Goal: Information Seeking & Learning: Check status

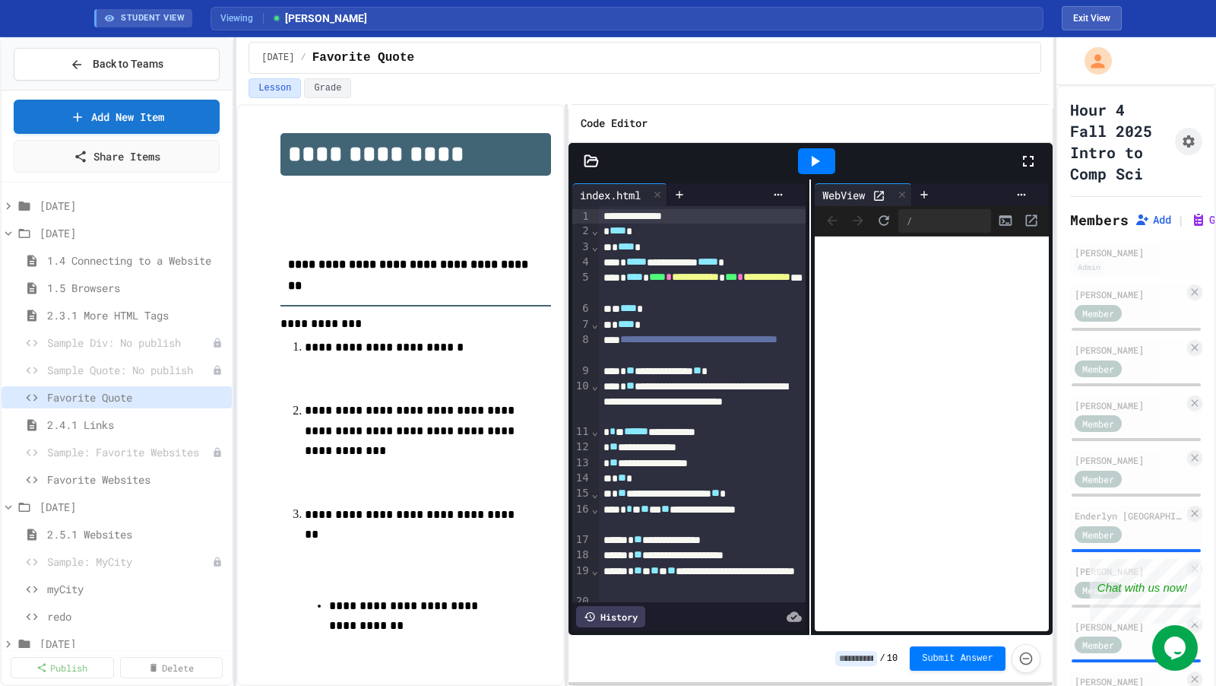
scroll to position [677, 0]
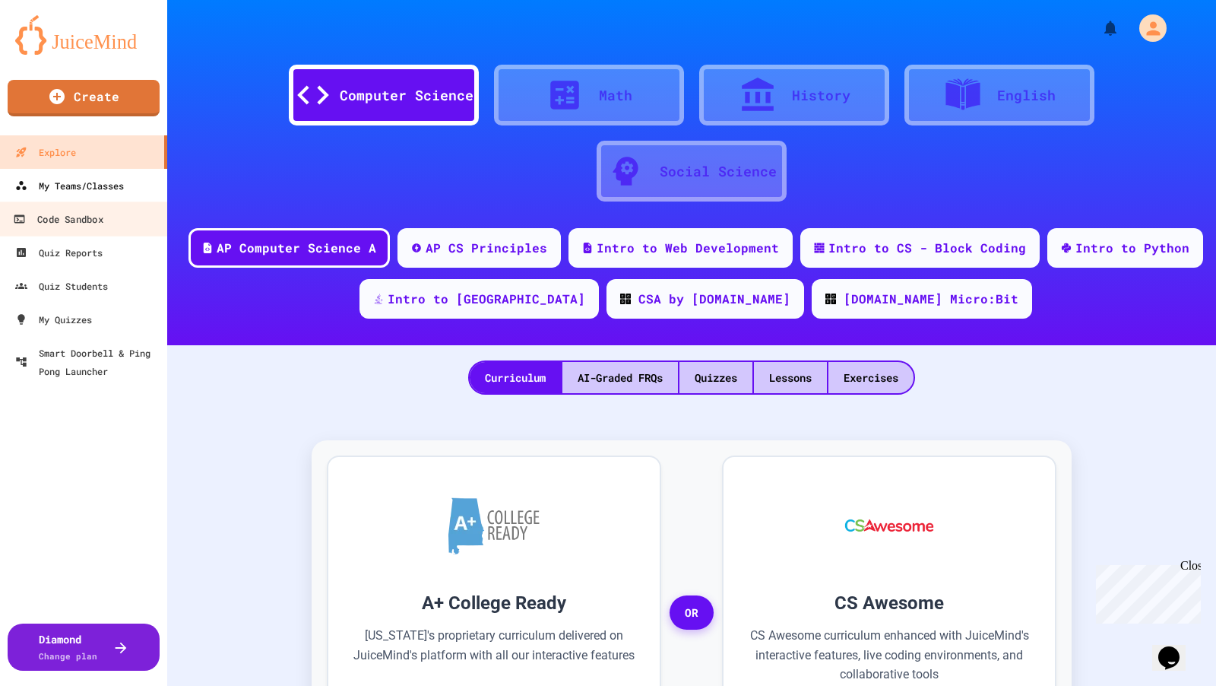
click at [106, 181] on div "My Teams/Classes" at bounding box center [69, 185] width 109 height 18
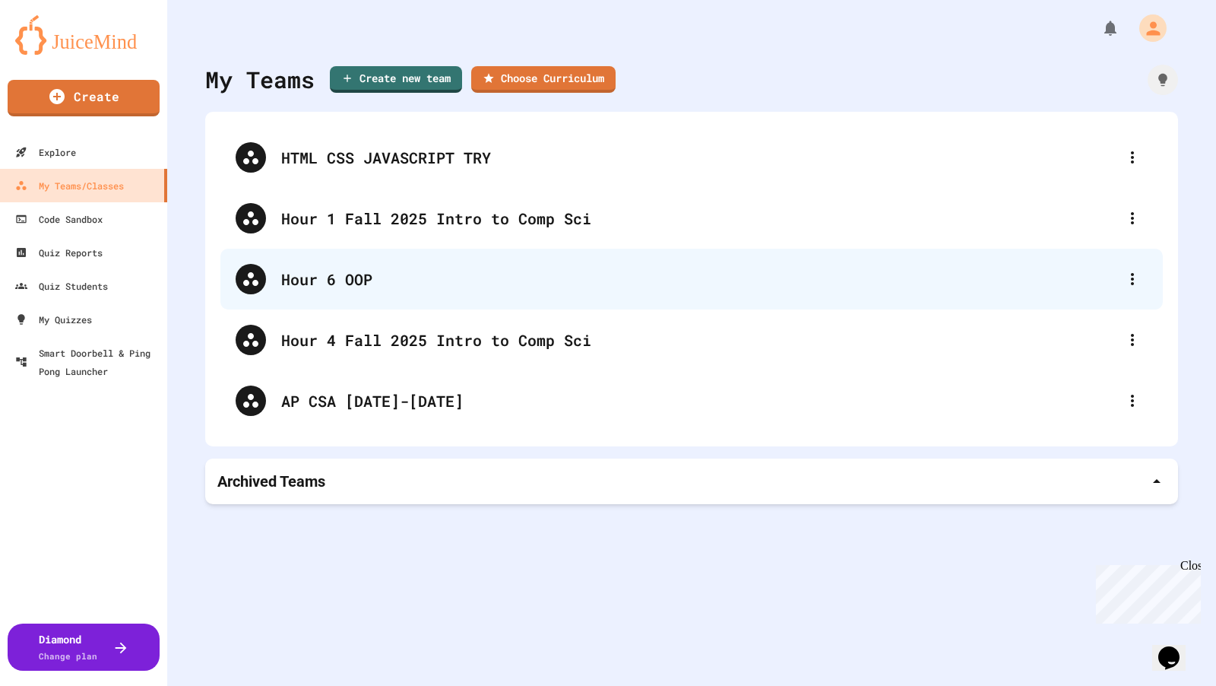
click at [334, 298] on div "Hour 6 OOP" at bounding box center [691, 279] width 942 height 61
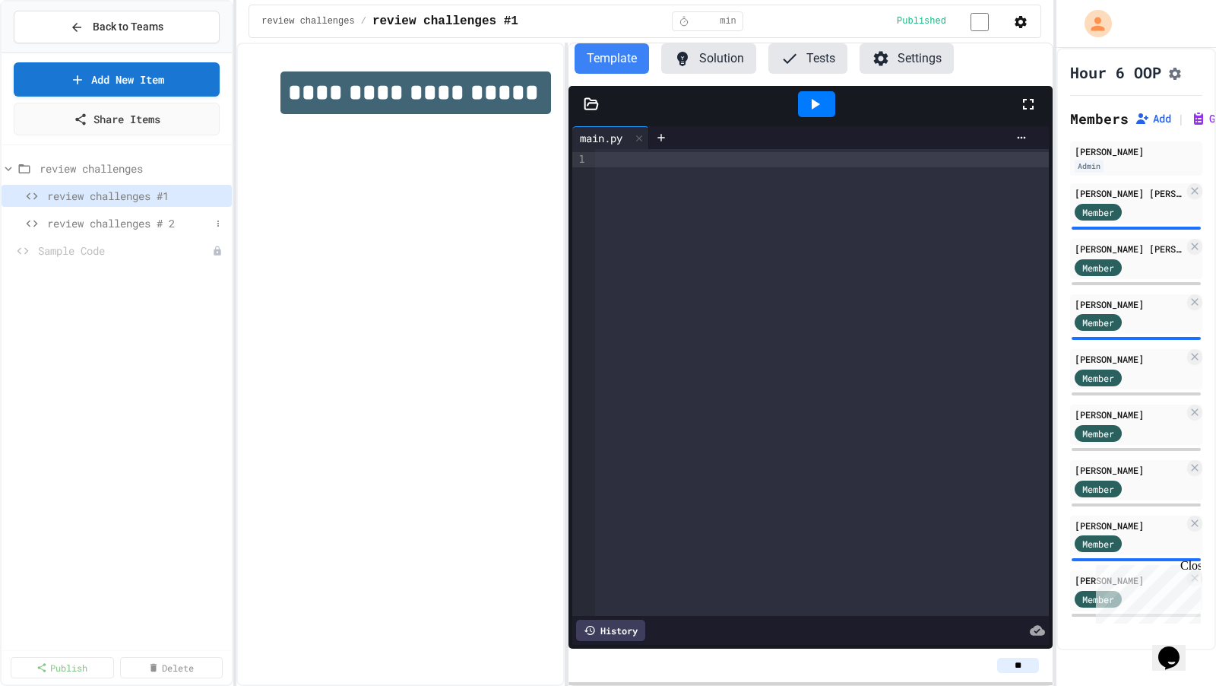
click at [166, 220] on span "review challenges # 2" at bounding box center [128, 223] width 163 height 16
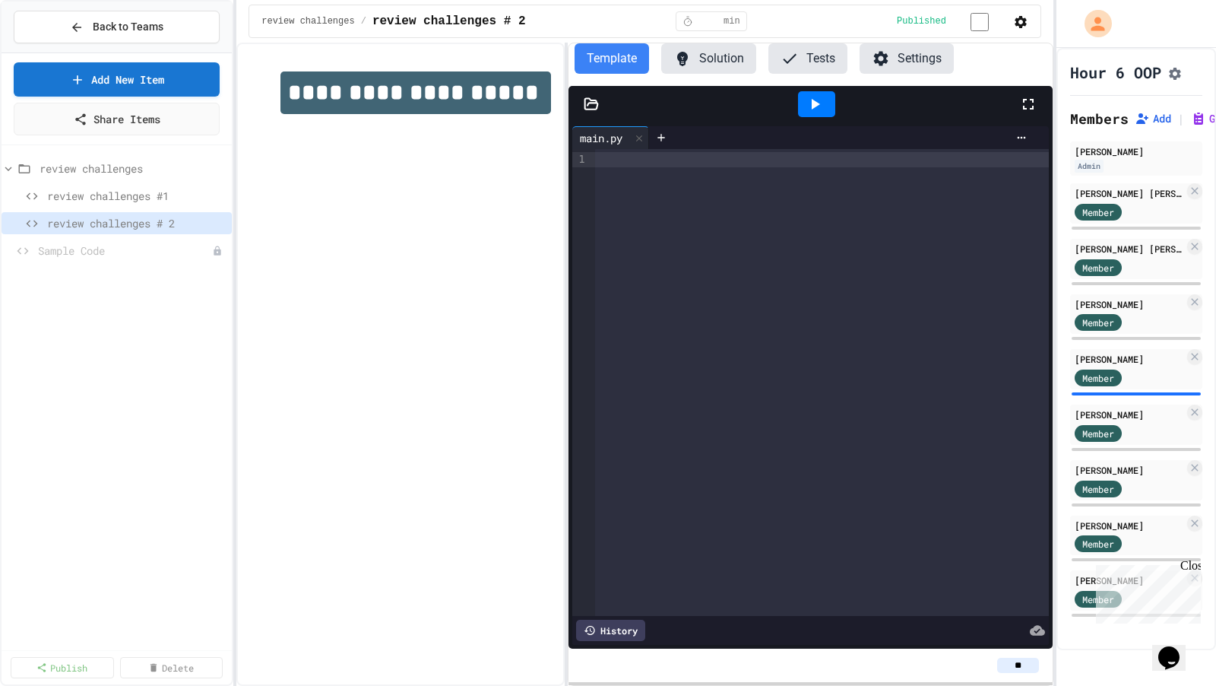
click at [1193, 563] on div "Close" at bounding box center [1189, 568] width 19 height 19
click at [144, 194] on span "review challenges #1" at bounding box center [128, 196] width 163 height 16
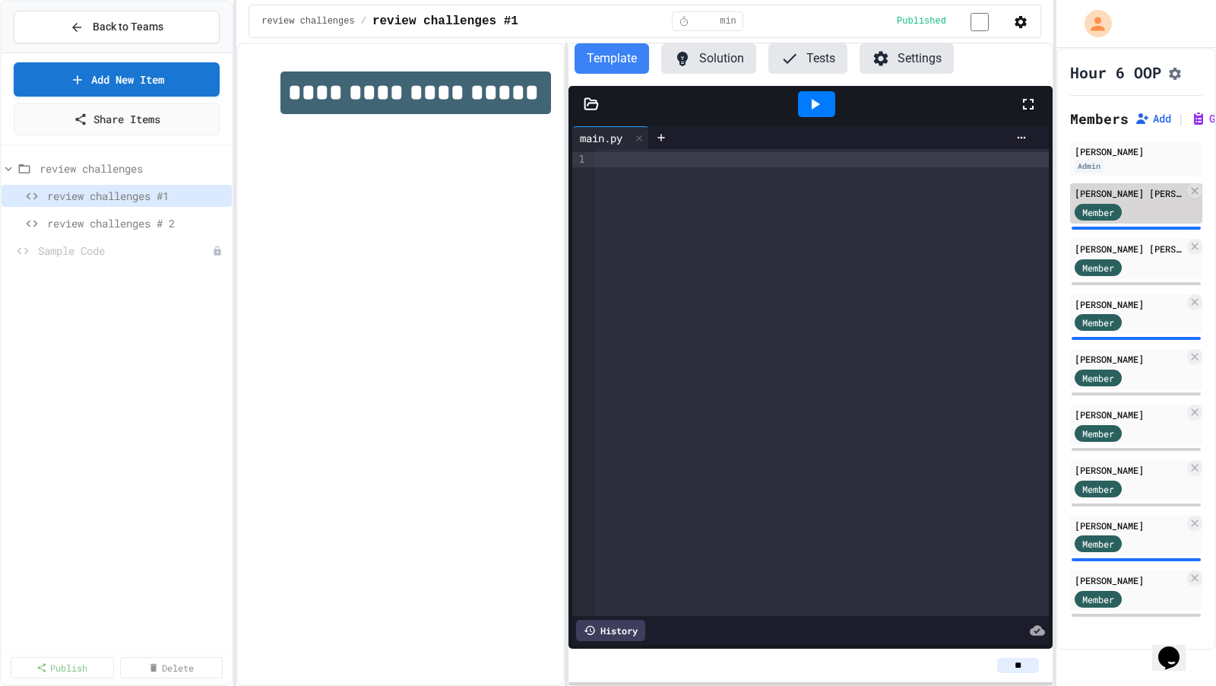
click at [1131, 211] on div "Member" at bounding box center [1113, 210] width 76 height 19
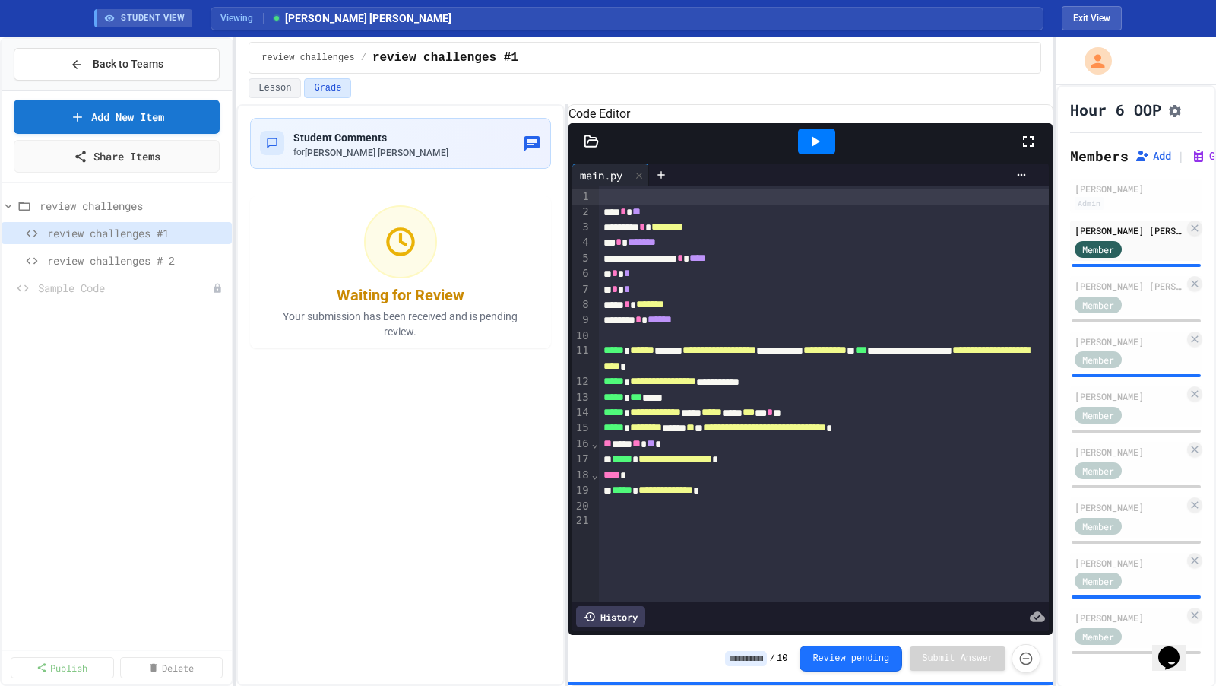
click at [823, 150] on icon at bounding box center [815, 141] width 18 height 18
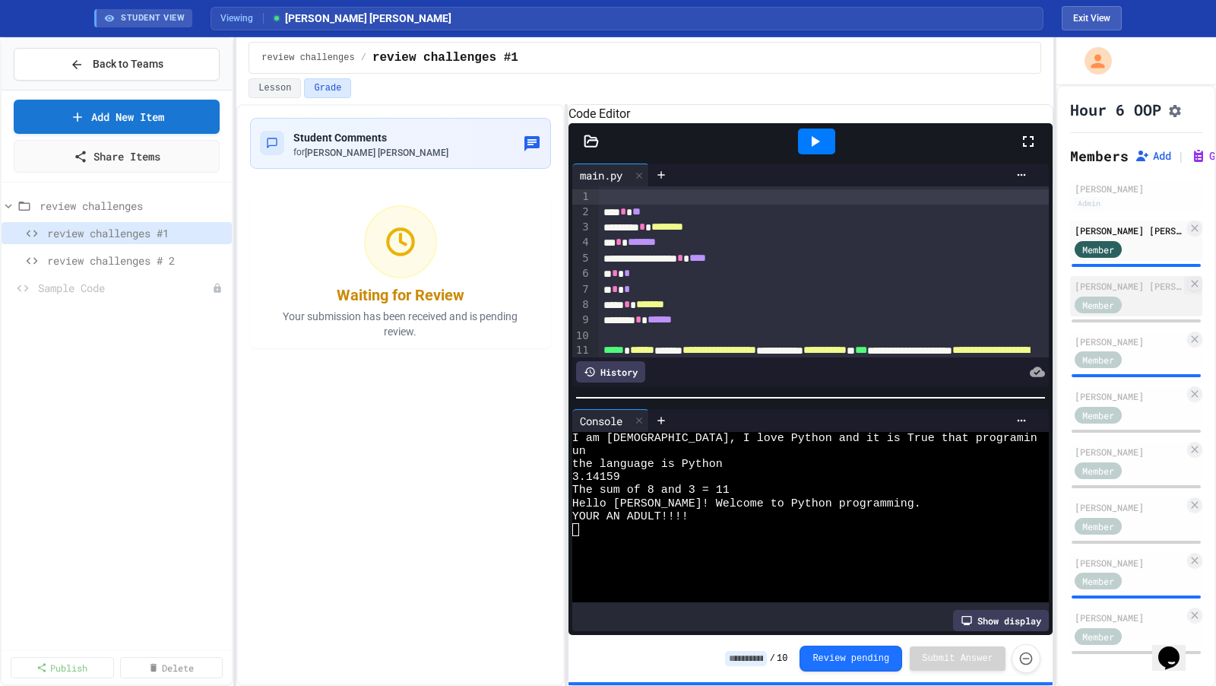
click at [1134, 313] on div "Member" at bounding box center [1113, 303] width 76 height 19
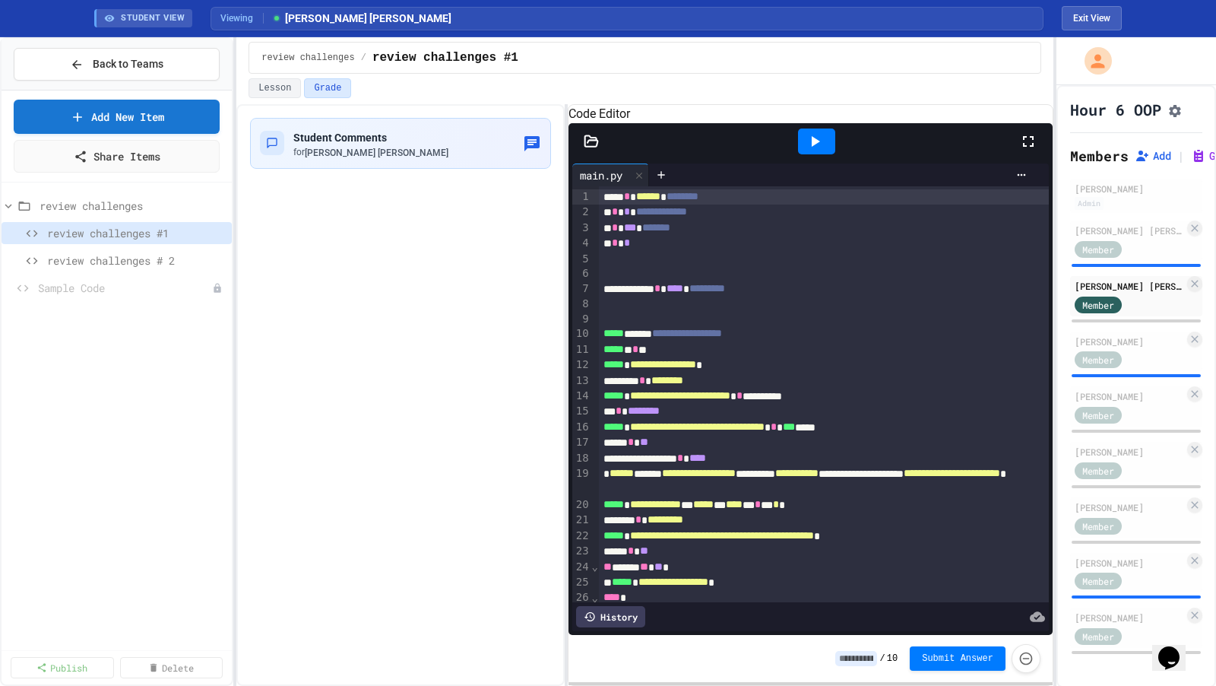
click at [814, 150] on icon at bounding box center [815, 141] width 18 height 18
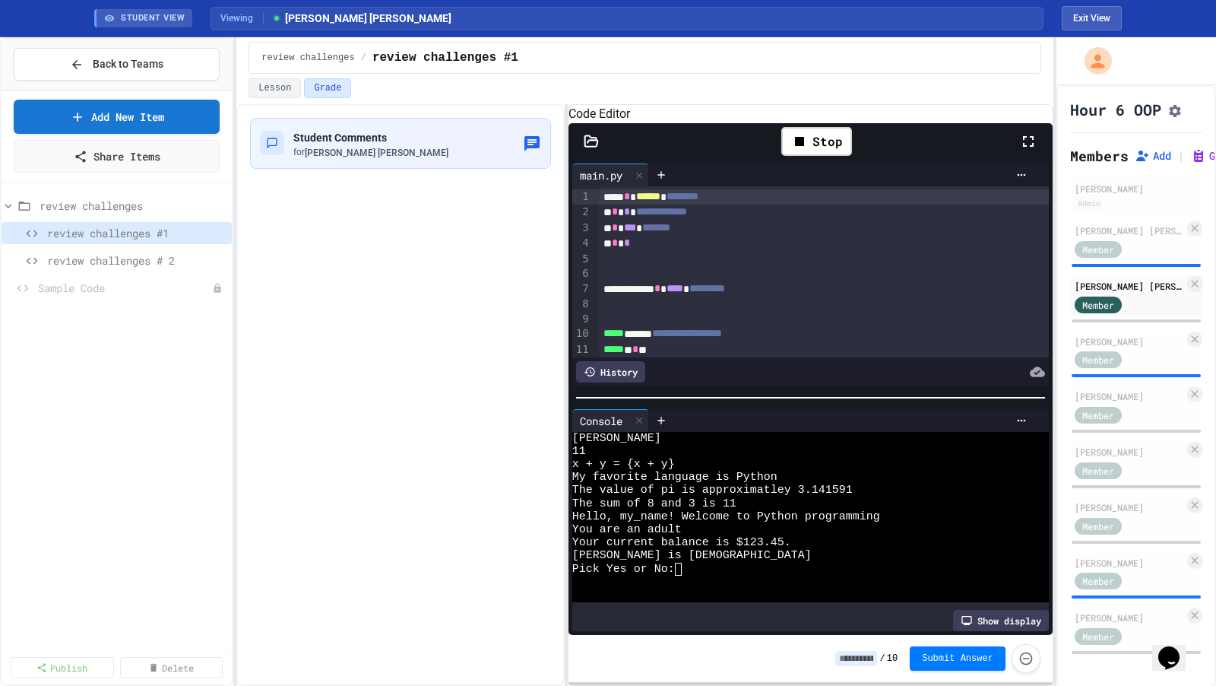
scroll to position [477, 0]
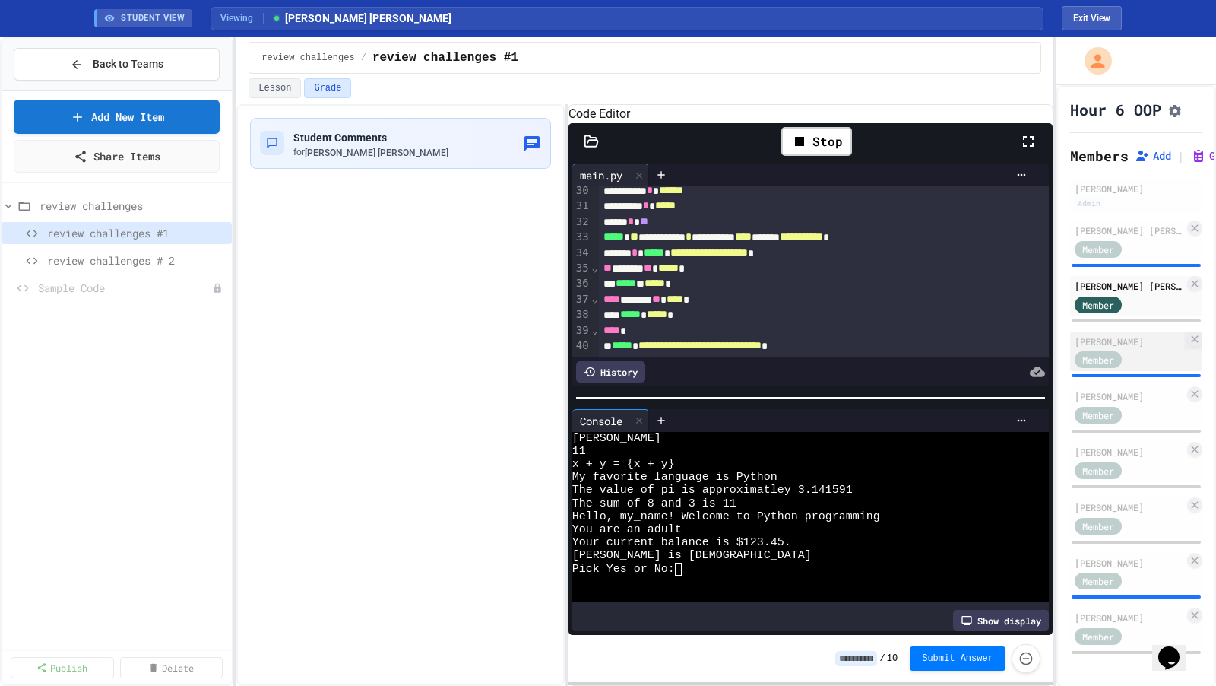
click at [1154, 363] on div "Member" at bounding box center [1129, 359] width 109 height 19
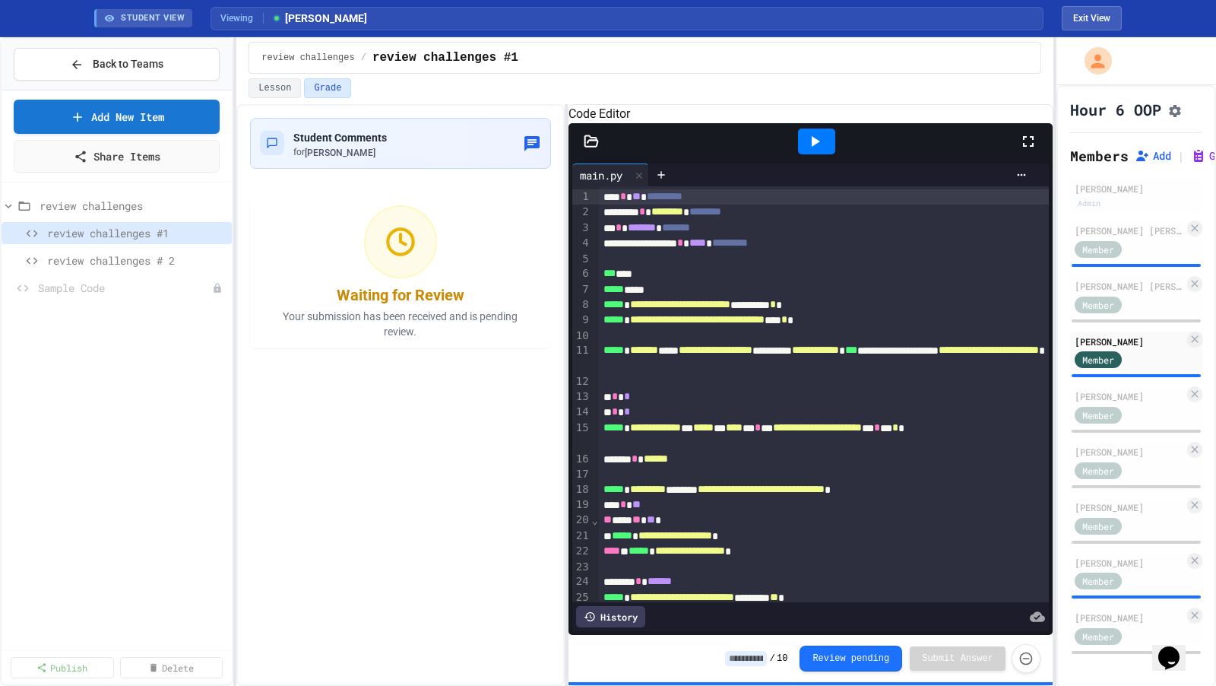
click at [822, 150] on icon at bounding box center [815, 141] width 18 height 18
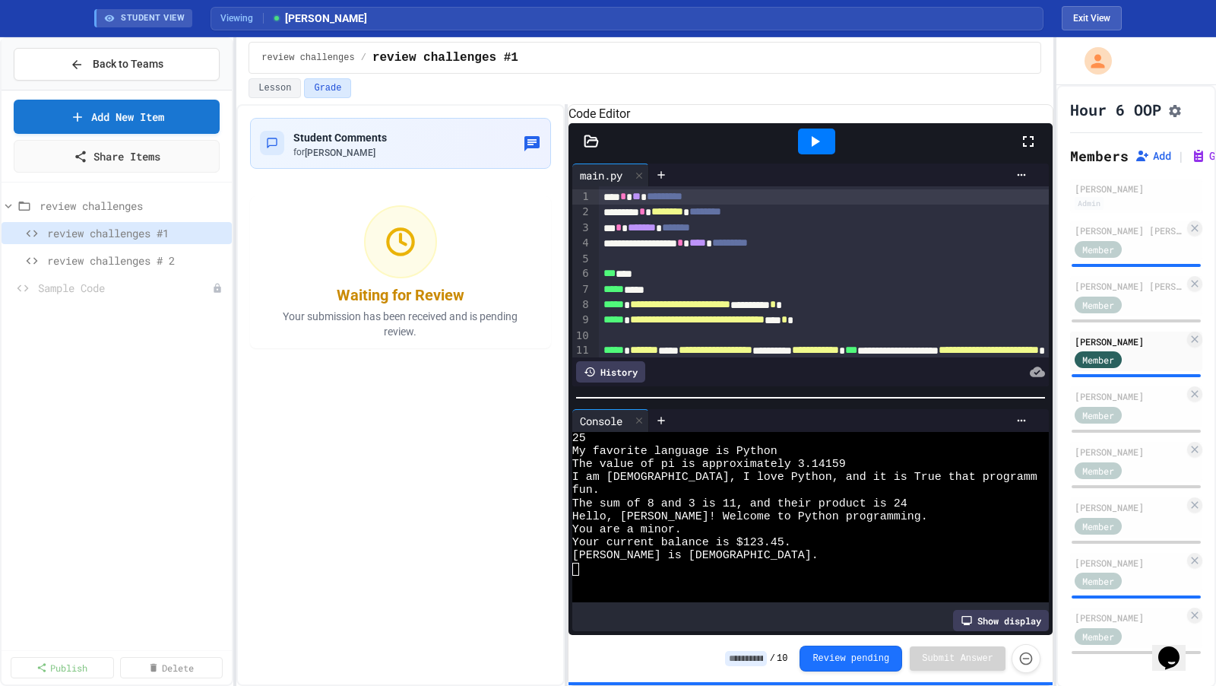
scroll to position [366, 0]
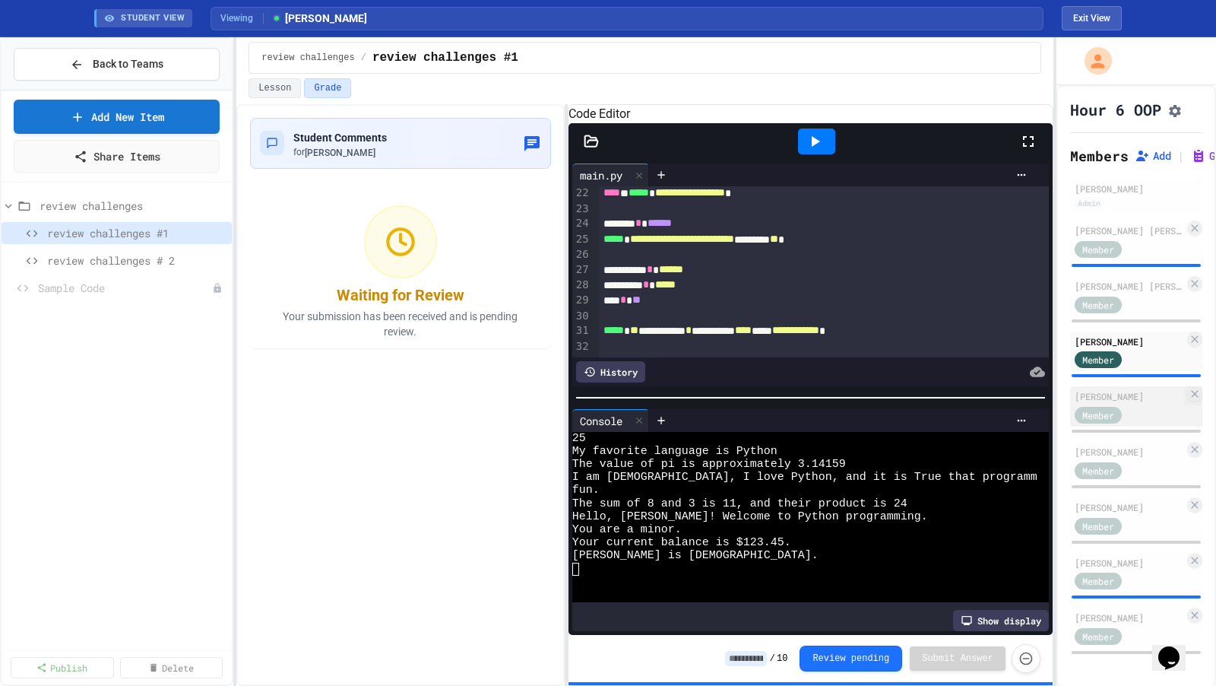
click at [1159, 419] on div "Member" at bounding box center [1129, 413] width 109 height 19
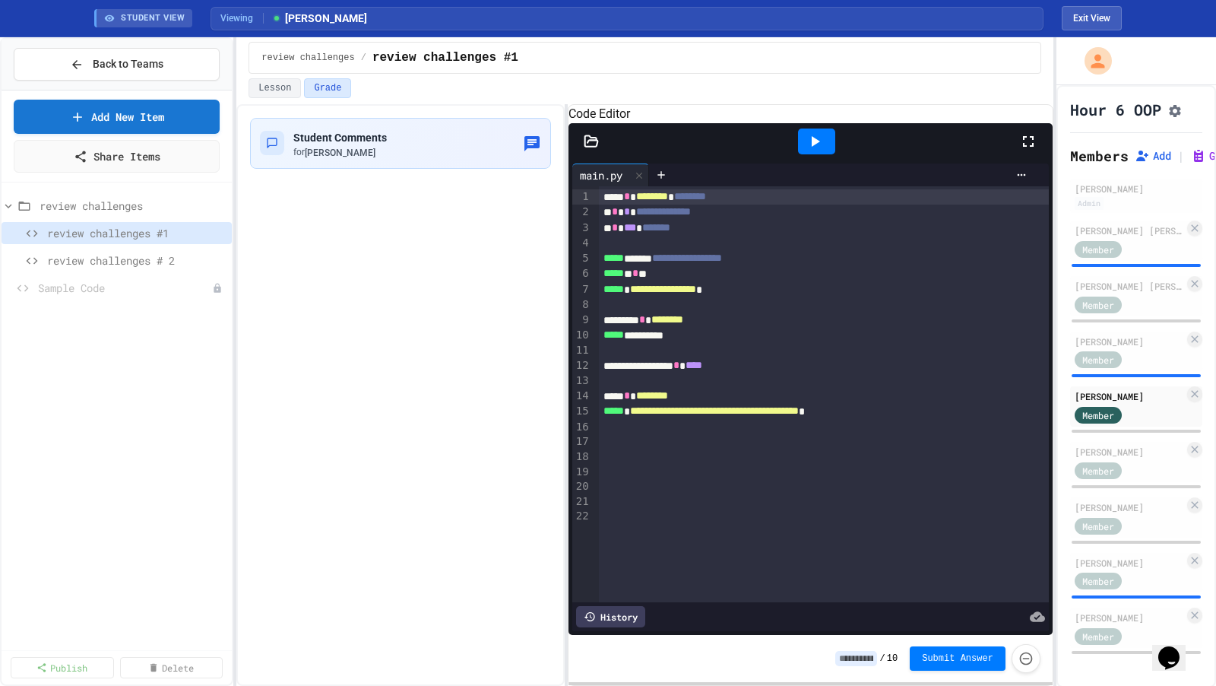
click at [825, 154] on div at bounding box center [816, 141] width 37 height 26
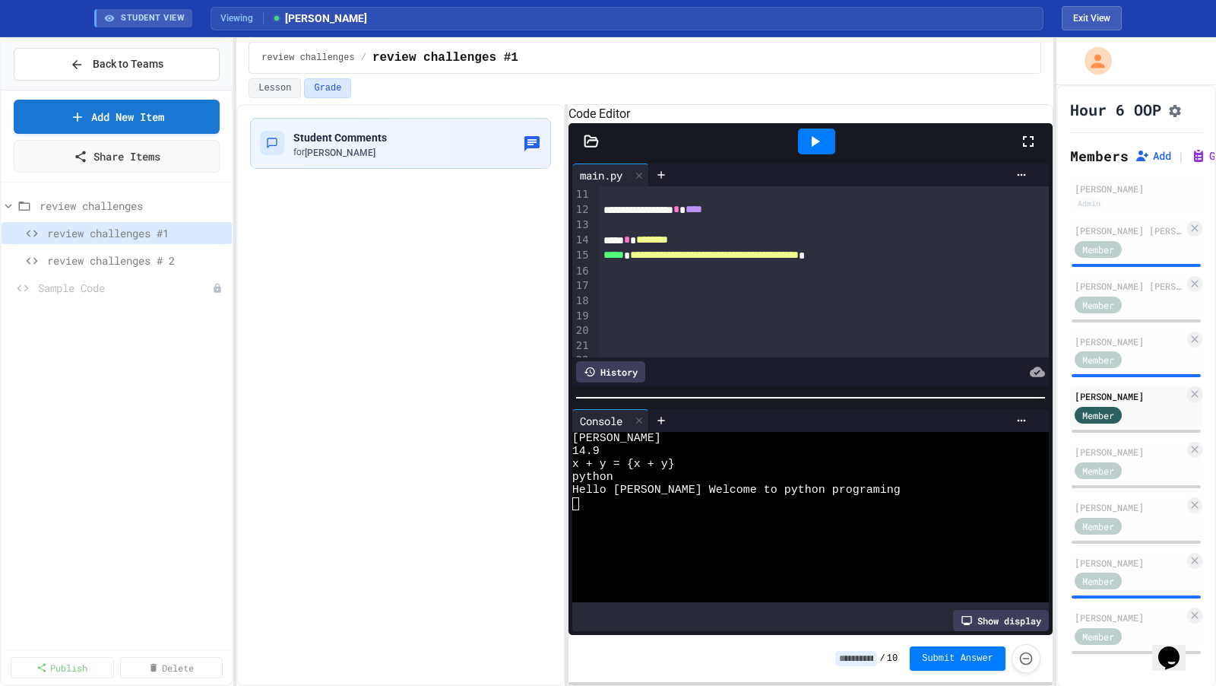
scroll to position [177, 0]
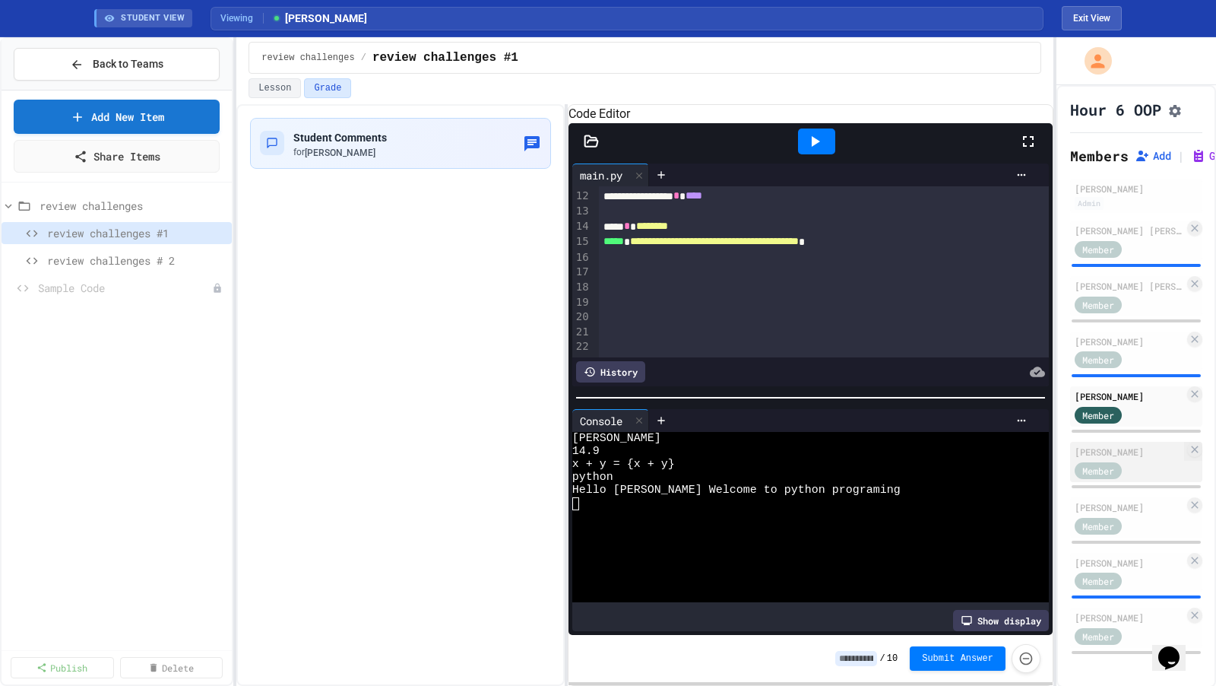
click at [1136, 466] on div "Member" at bounding box center [1113, 469] width 76 height 19
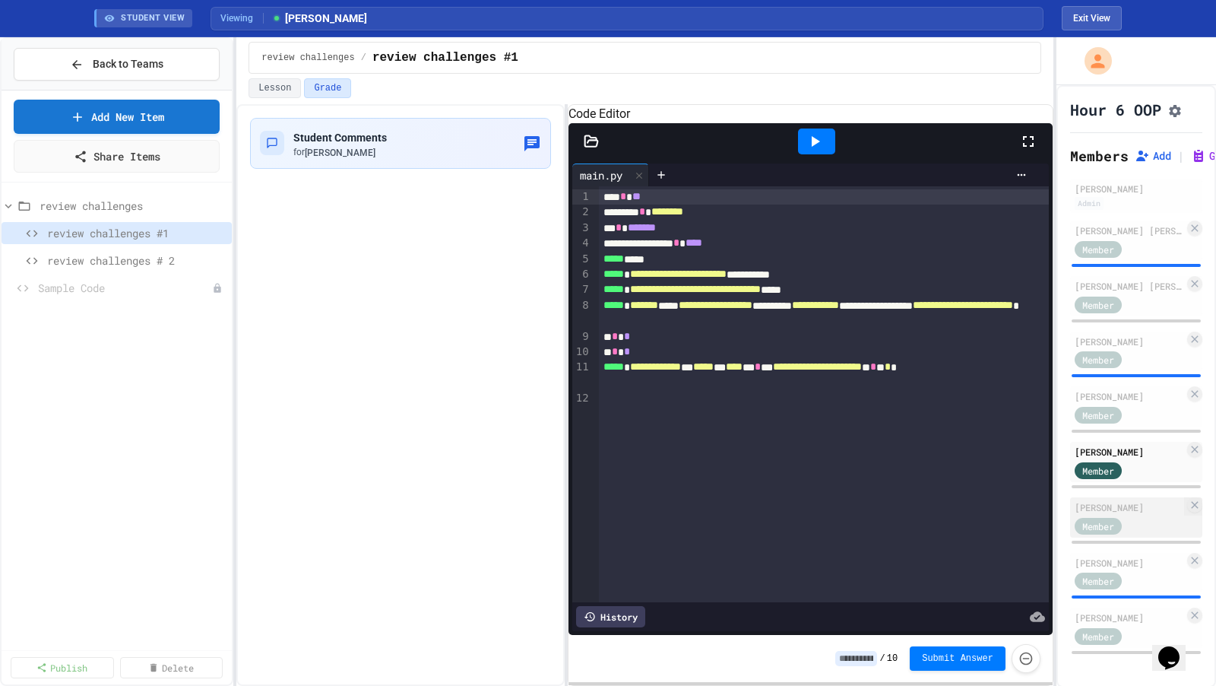
click at [1136, 505] on div "Brock O'Laughlin" at bounding box center [1129, 507] width 109 height 14
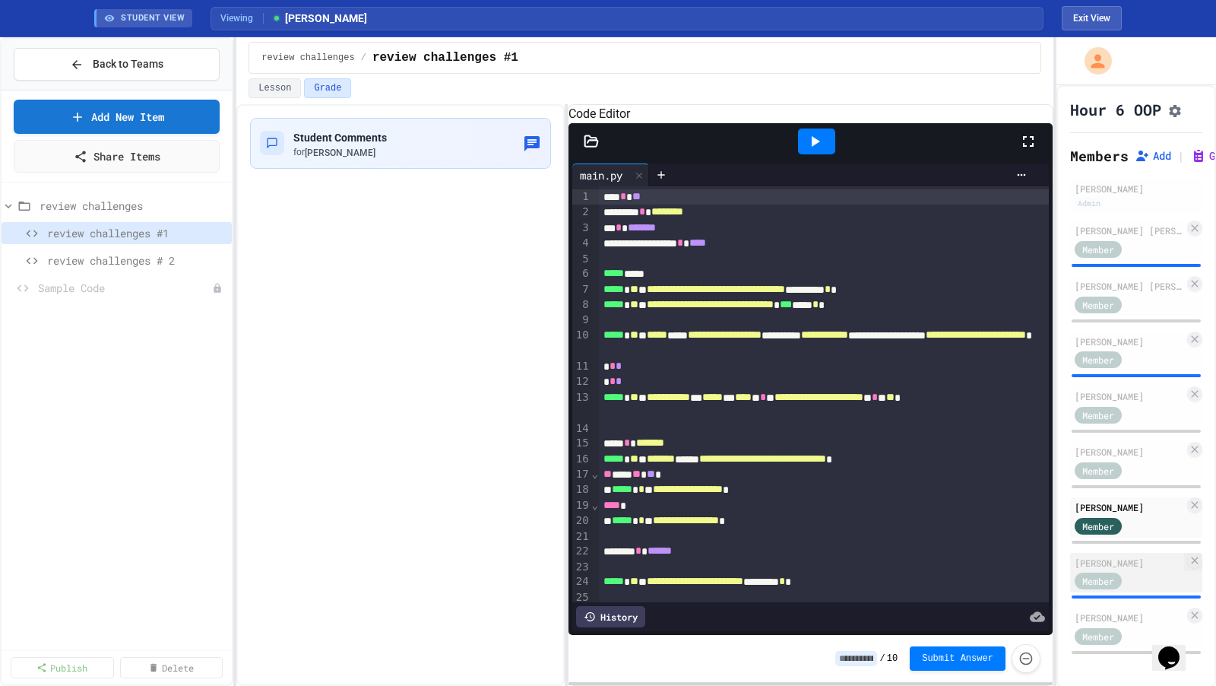
click at [1142, 582] on div "Member" at bounding box center [1113, 580] width 76 height 19
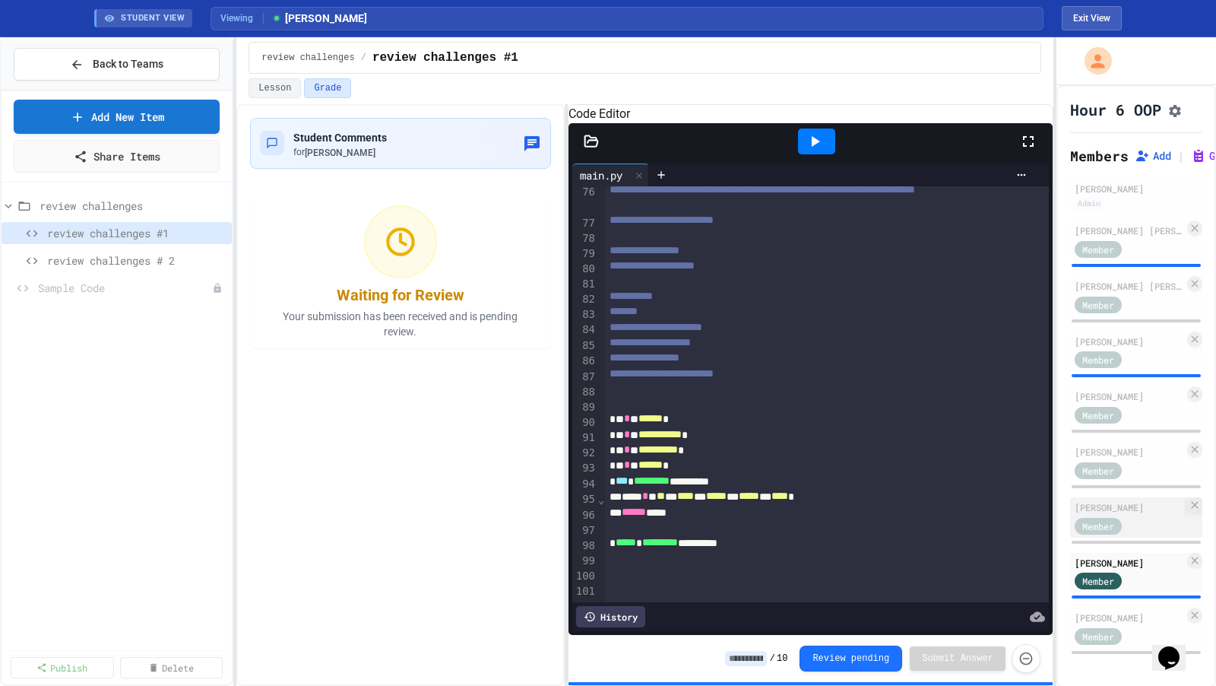
scroll to position [4, 0]
click at [1138, 624] on div "Member" at bounding box center [1113, 633] width 76 height 19
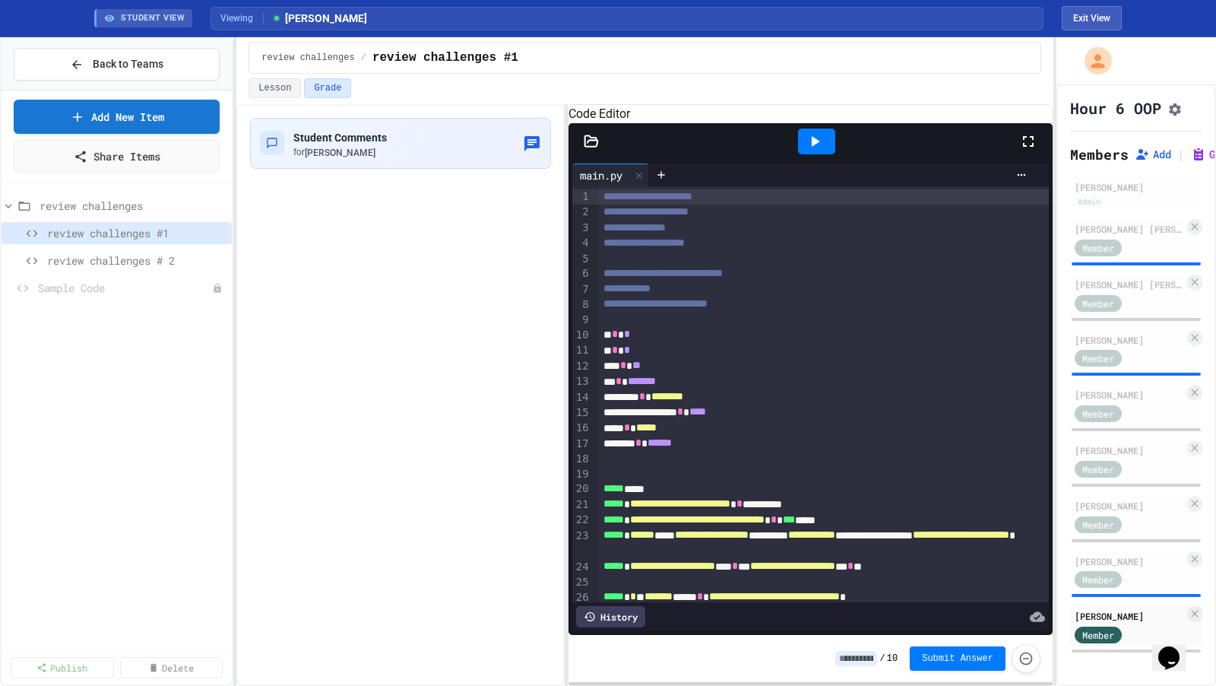
scroll to position [173, 0]
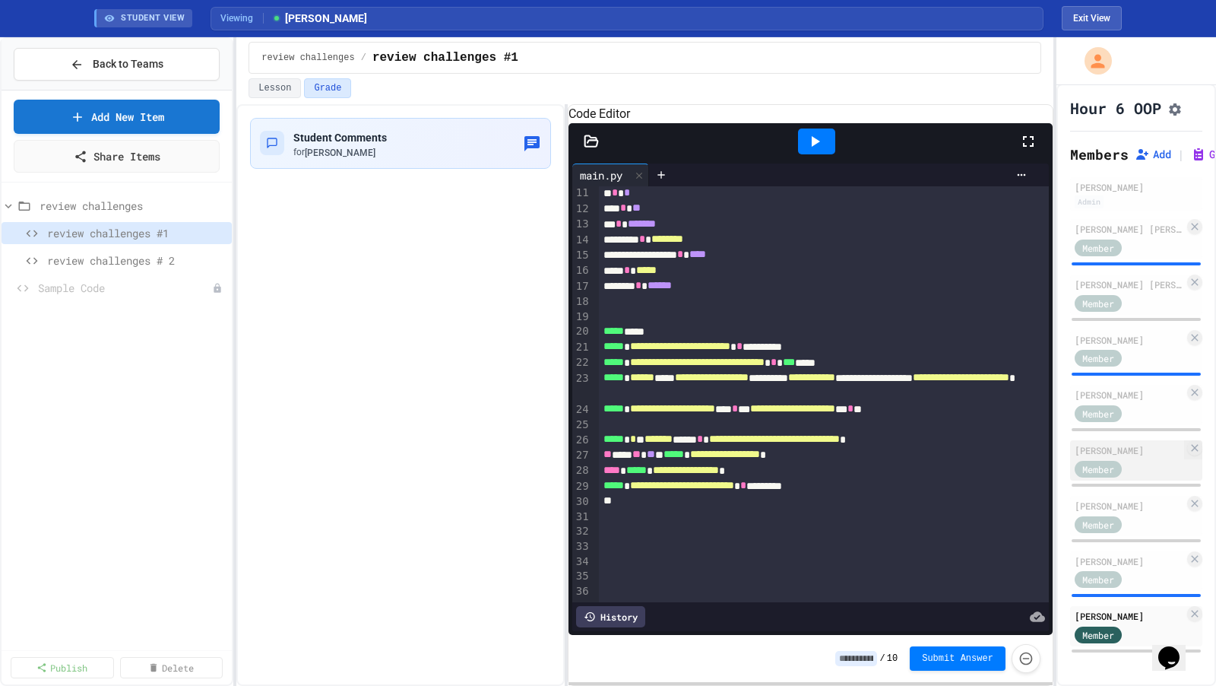
click at [1139, 461] on div "Member" at bounding box center [1113, 467] width 76 height 19
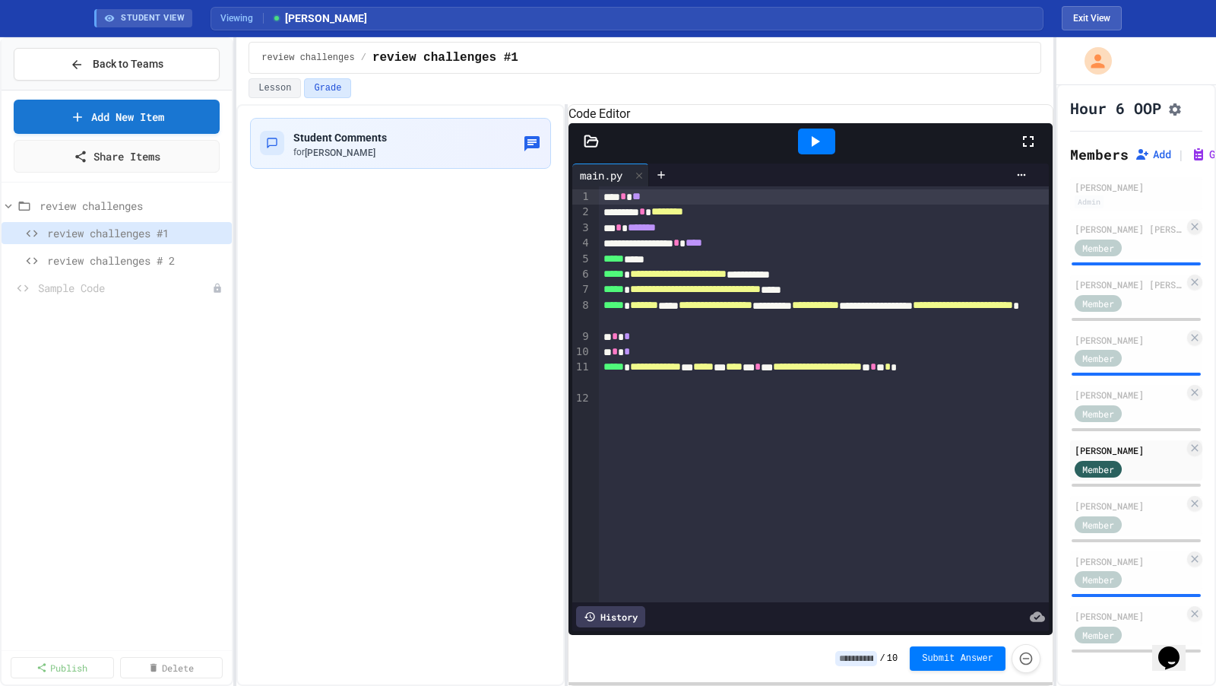
click at [624, 615] on div "History" at bounding box center [610, 616] width 69 height 21
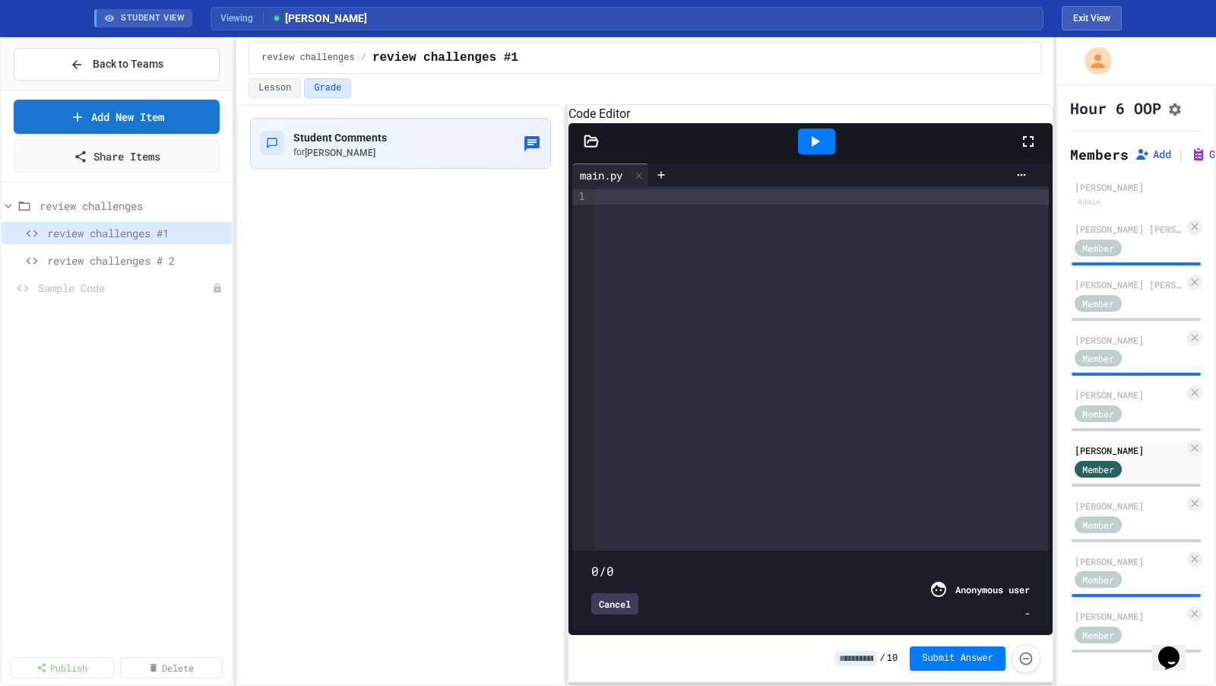
type input "****"
